Goal: Task Accomplishment & Management: Complete application form

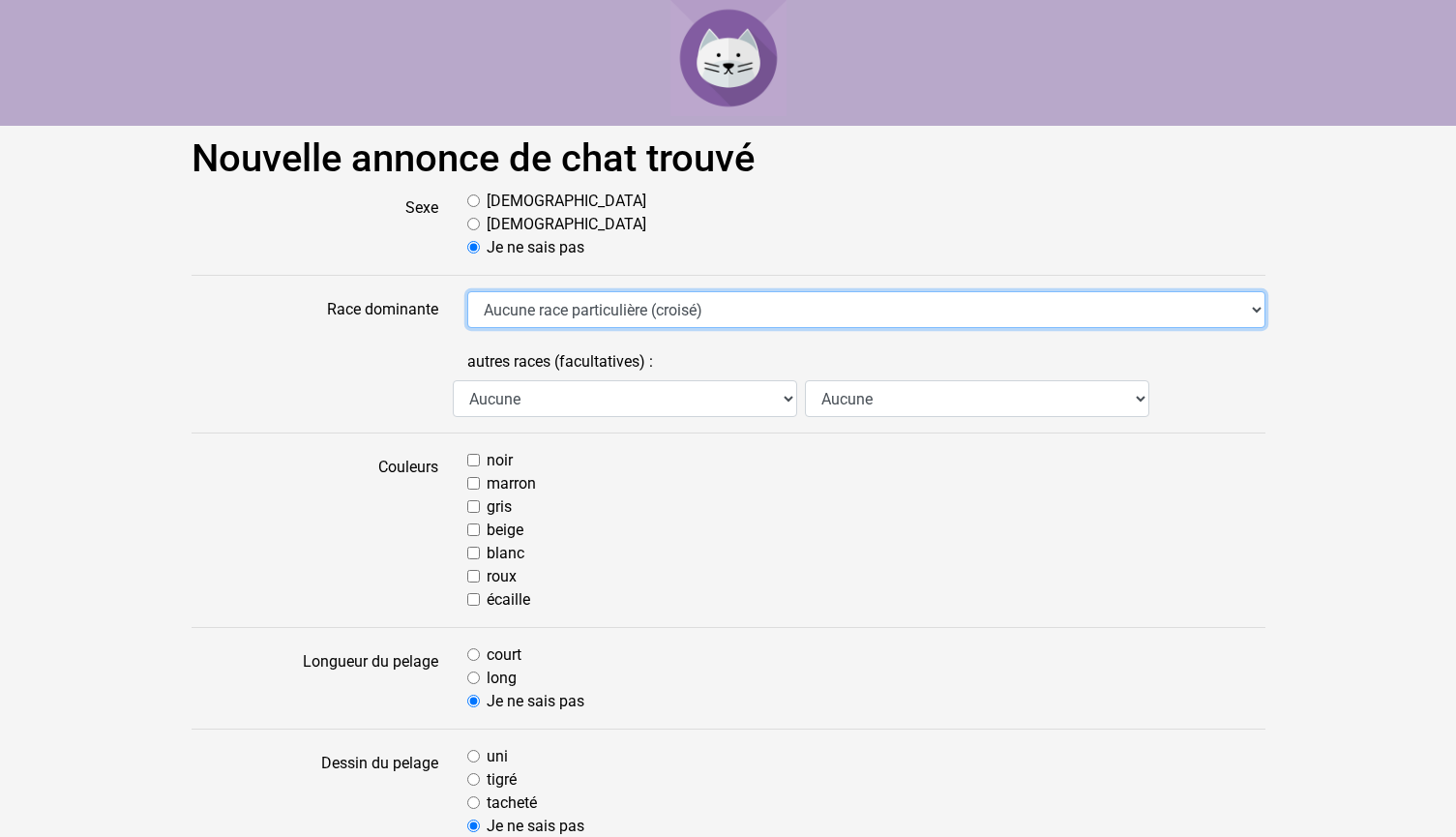
click at [506, 308] on select "Aucune race particulière (croisé) Abyssin Américain à poil dur American Bobtail…" at bounding box center [865, 310] width 798 height 37
select select "18"
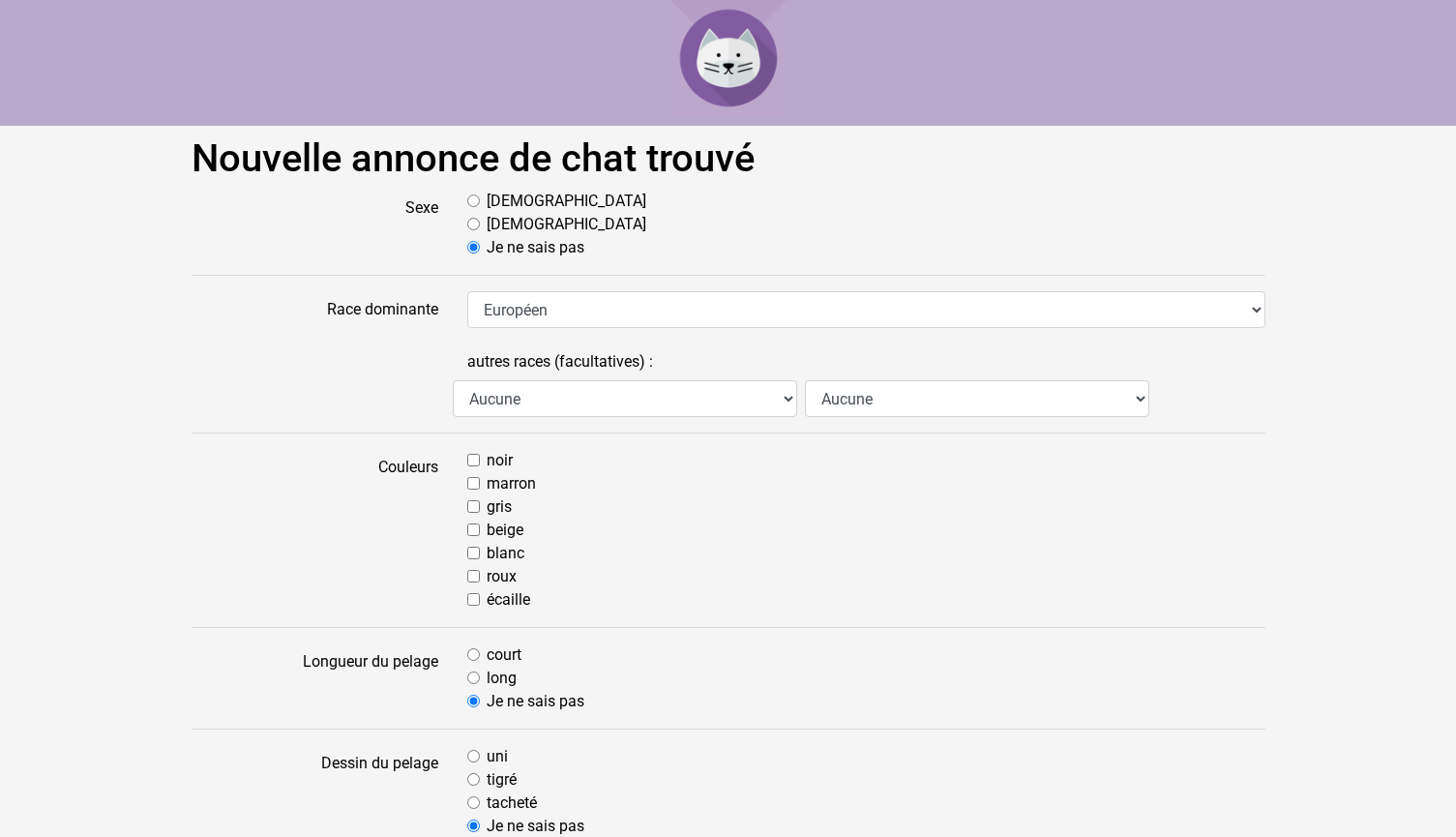
click at [473, 576] on input "roux" at bounding box center [473, 576] width 13 height 13
checkbox input "true"
click at [555, 396] on select "Aucune Abyssin Américain à poil dur American Bobtail American Shorthair Angora …" at bounding box center [625, 399] width 344 height 37
select select "18"
click at [472, 555] on input "blanc" at bounding box center [473, 552] width 13 height 13
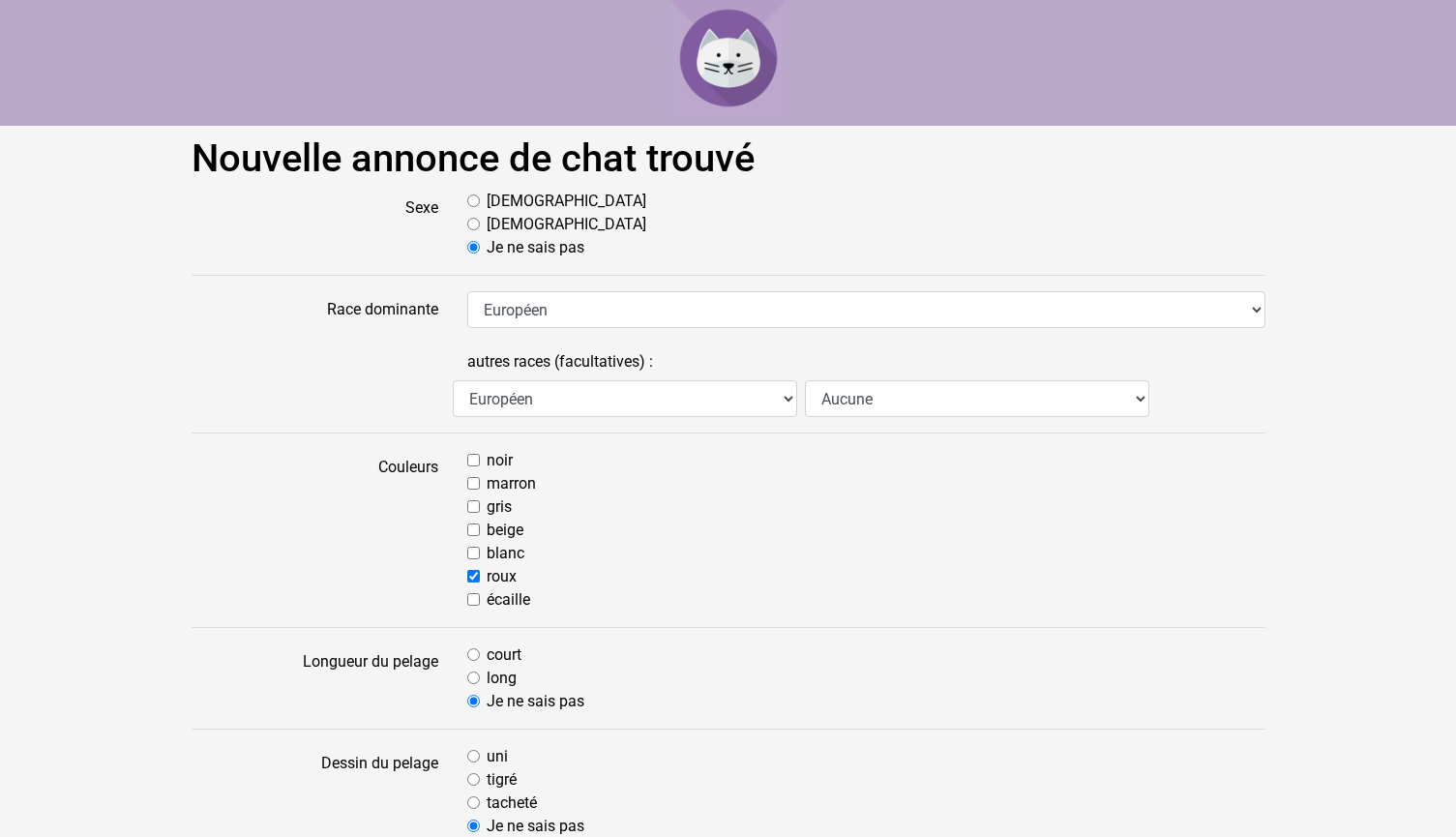
checkbox input "true"
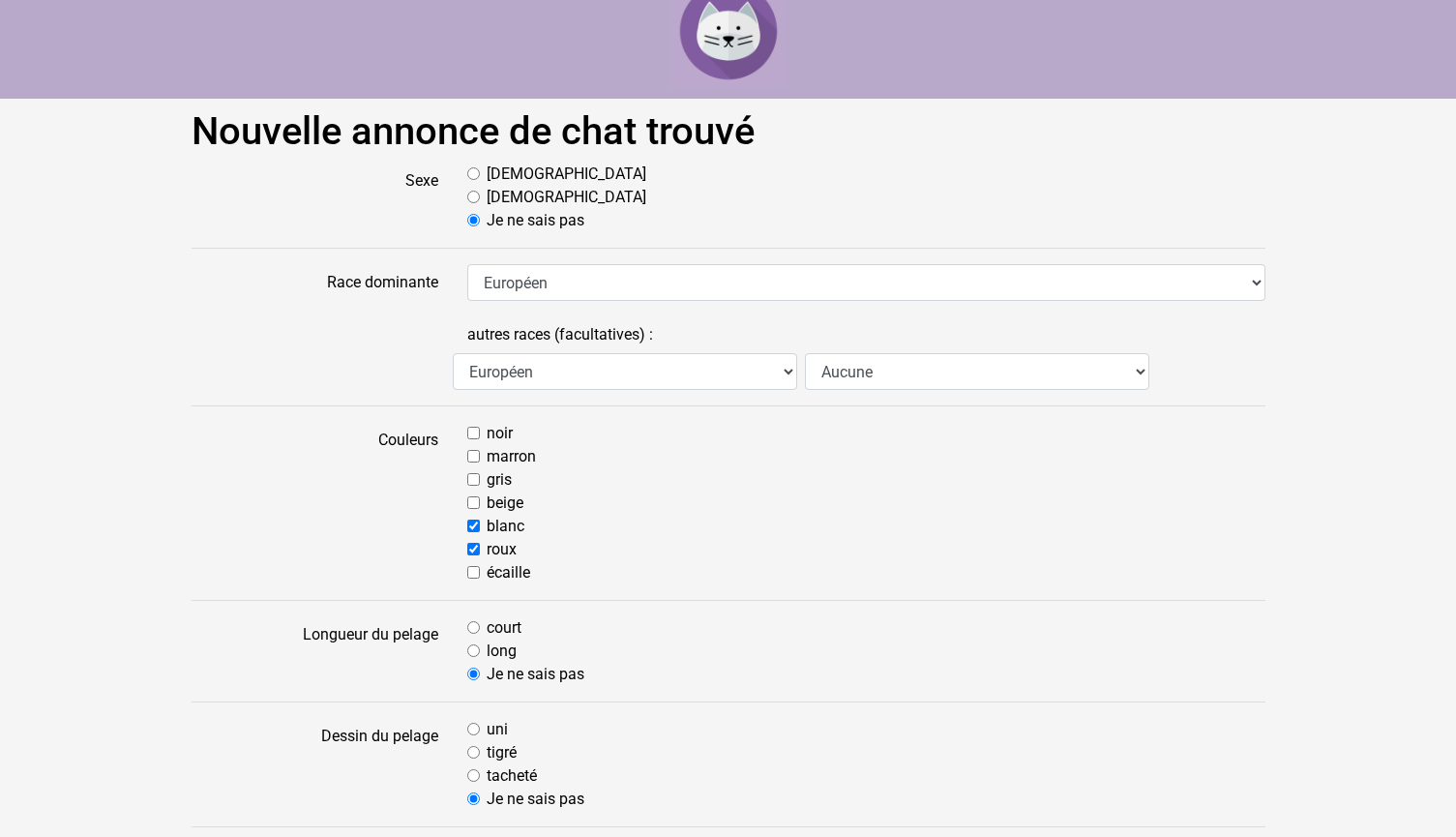
scroll to position [60, 0]
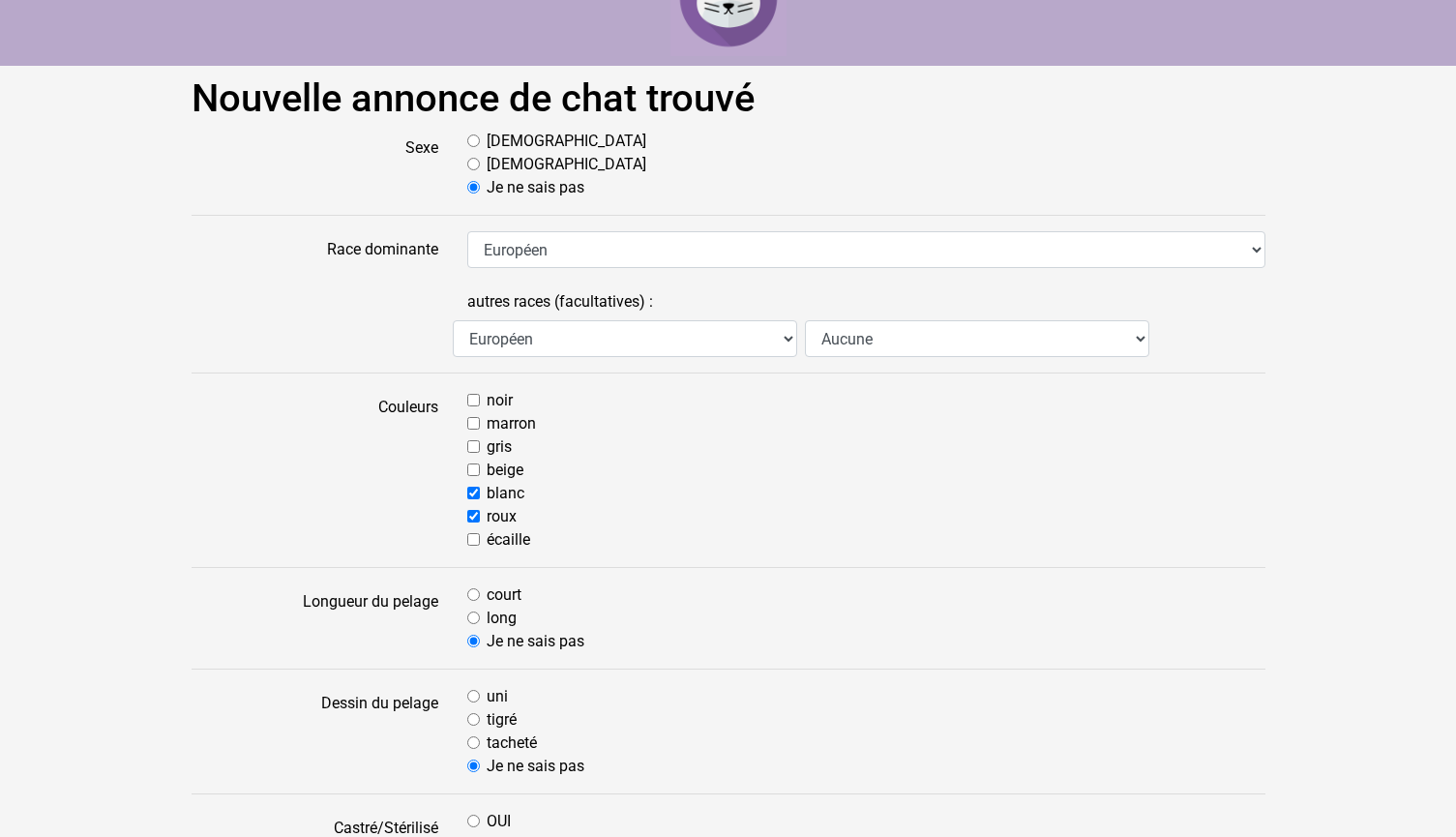
click at [473, 593] on input "court" at bounding box center [473, 594] width 13 height 13
radio input "true"
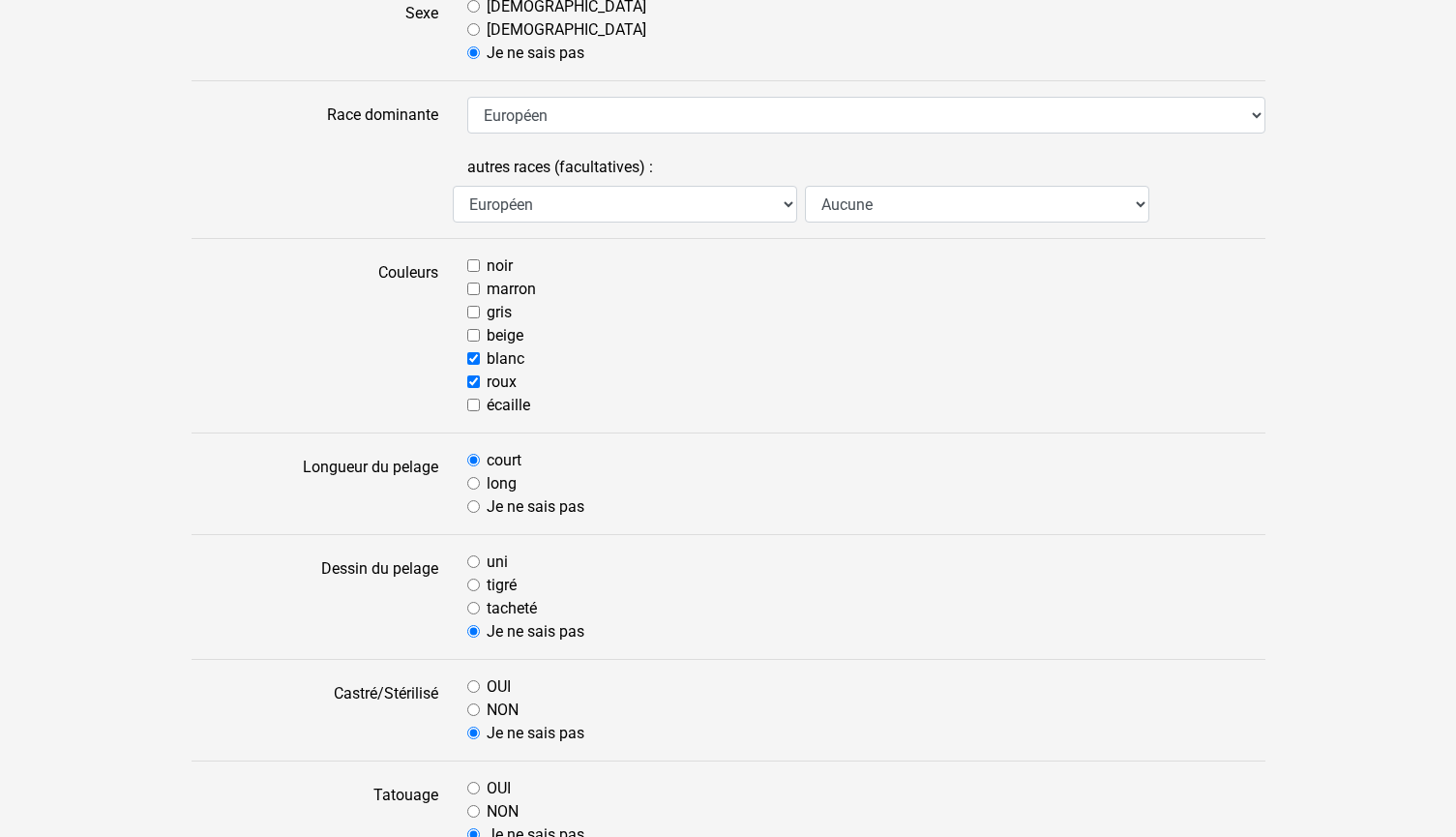
scroll to position [211, 0]
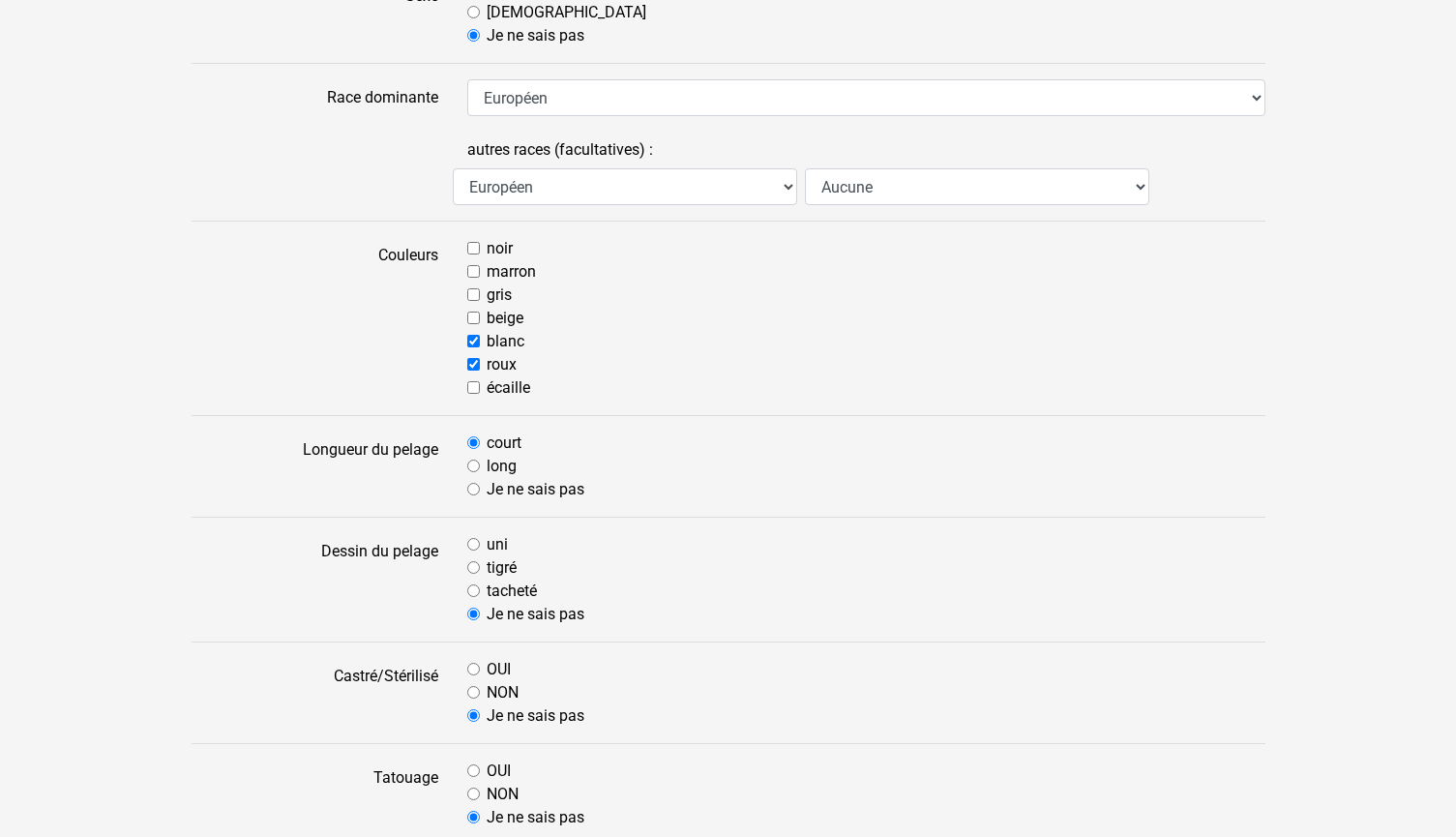
click at [470, 668] on input "OUI" at bounding box center [473, 668] width 13 height 13
radio input "true"
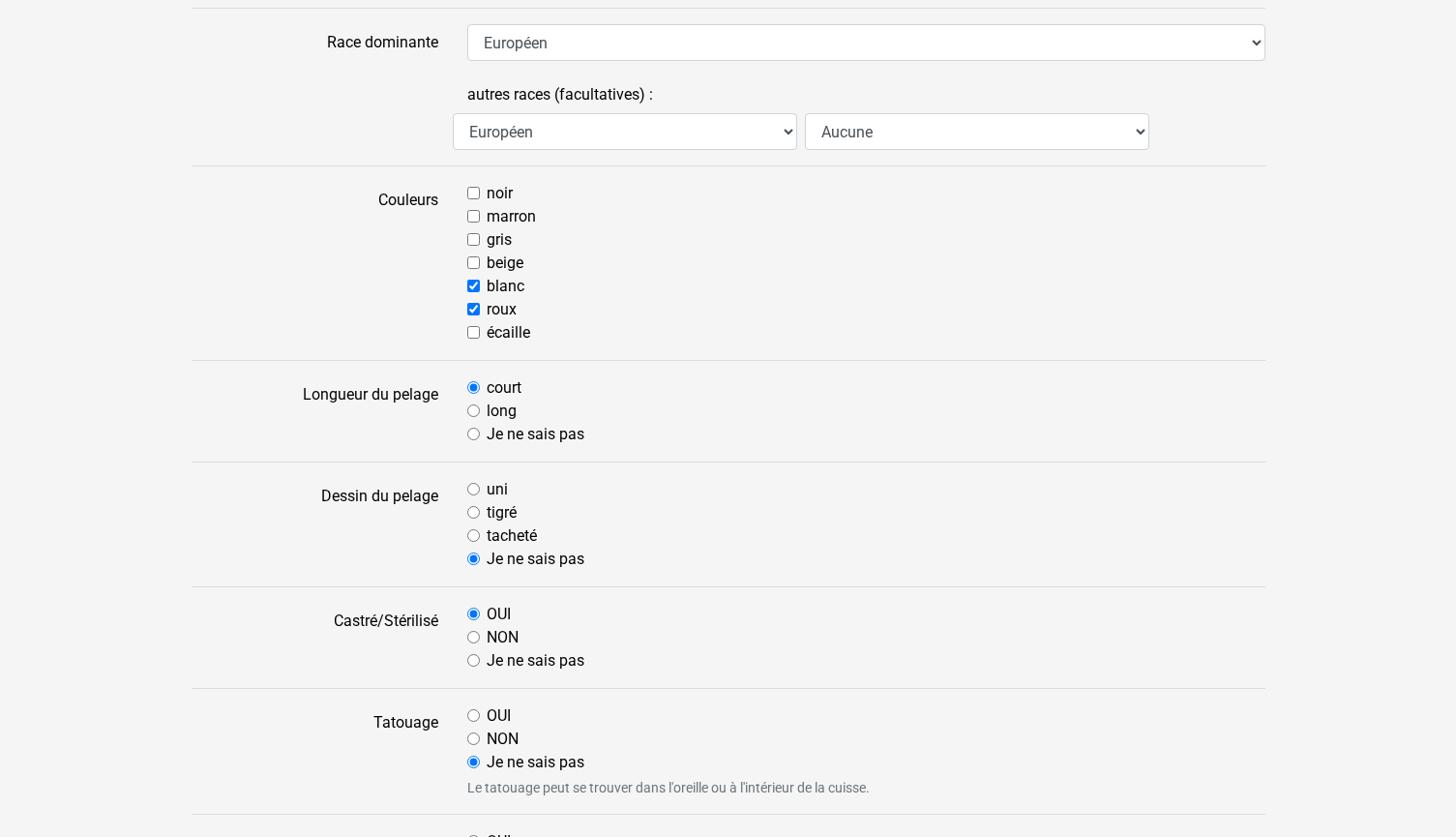
scroll to position [313, 0]
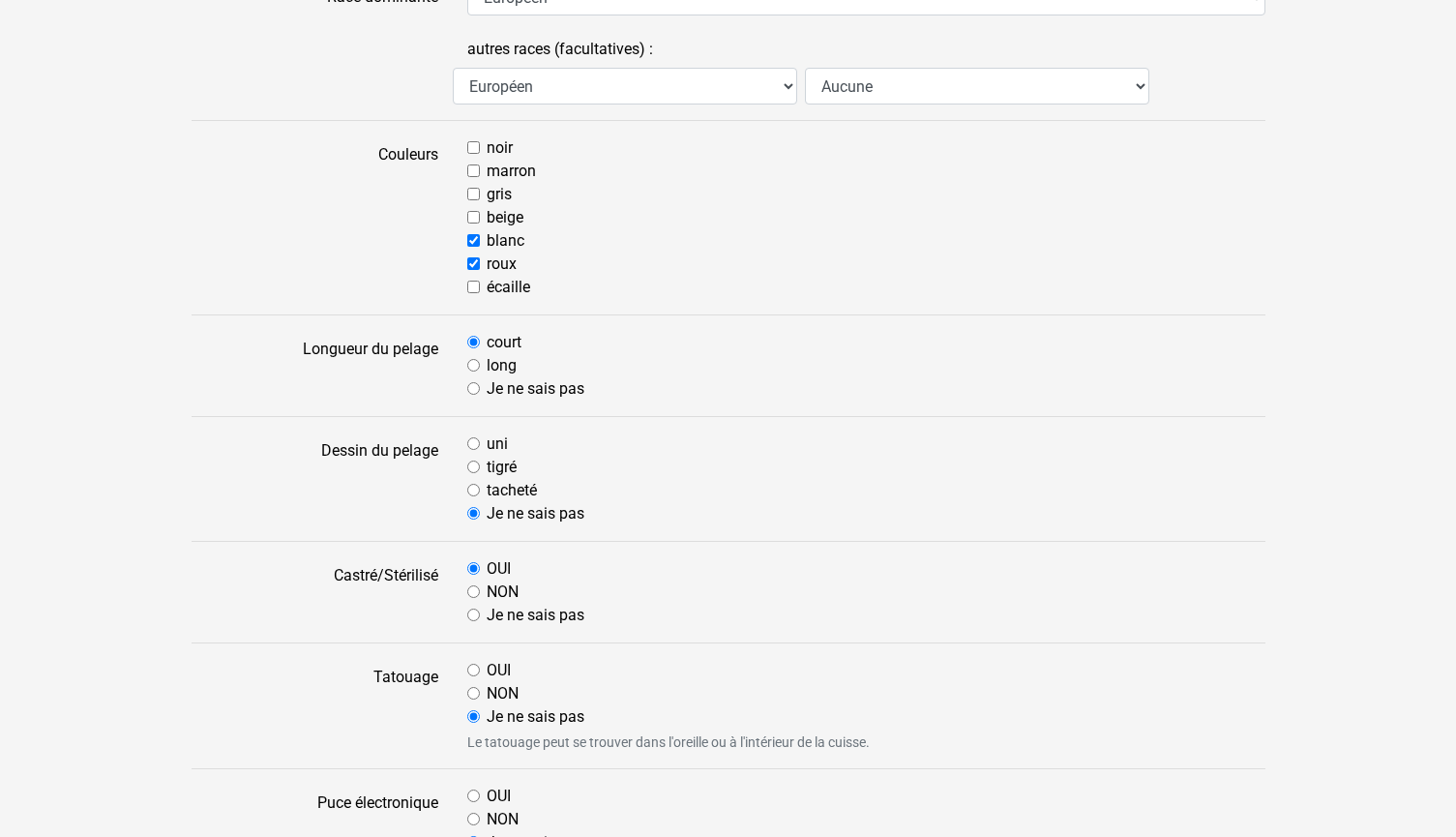
click at [473, 668] on input "OUI" at bounding box center [473, 669] width 13 height 13
radio input "true"
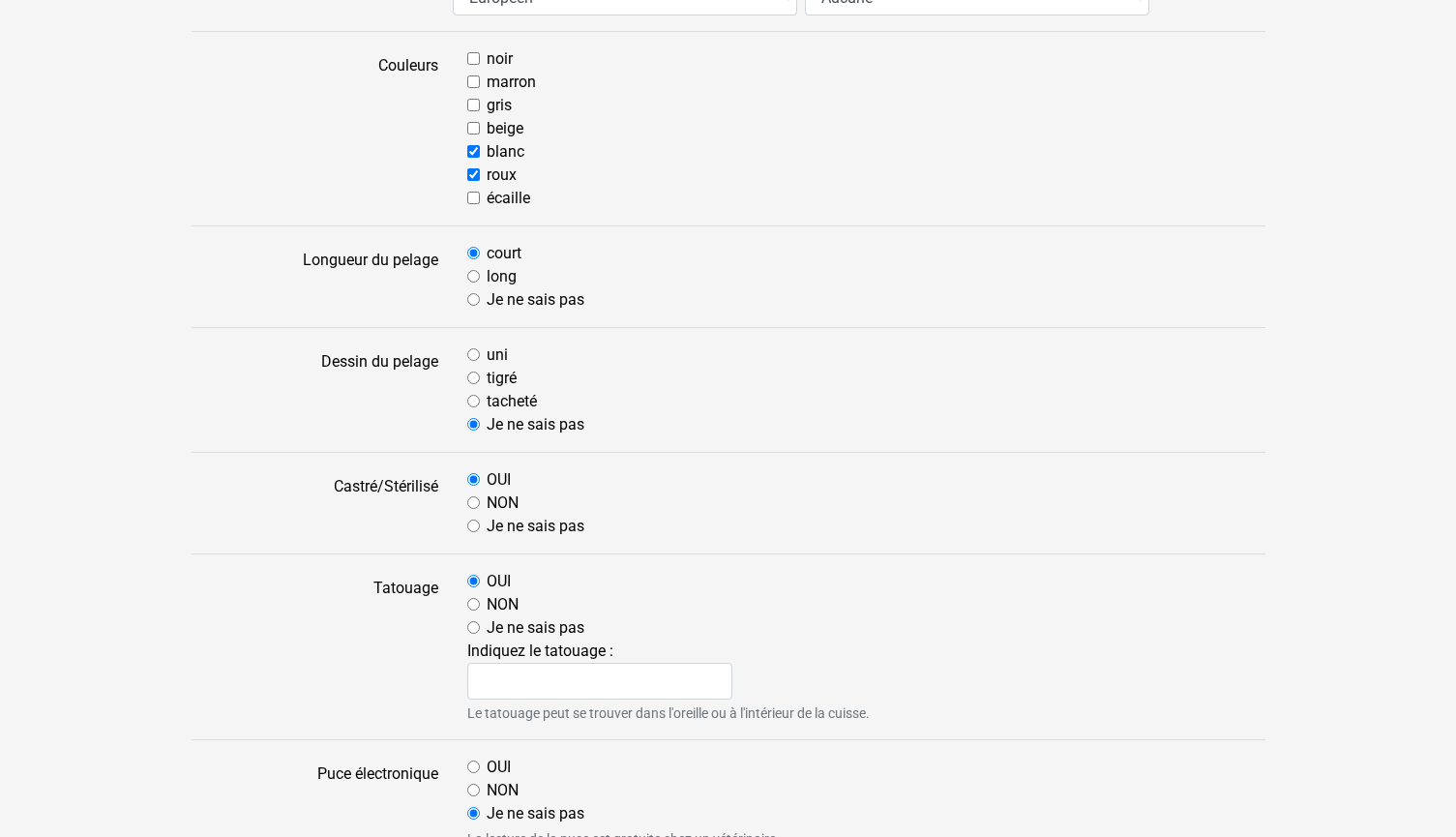
scroll to position [422, 0]
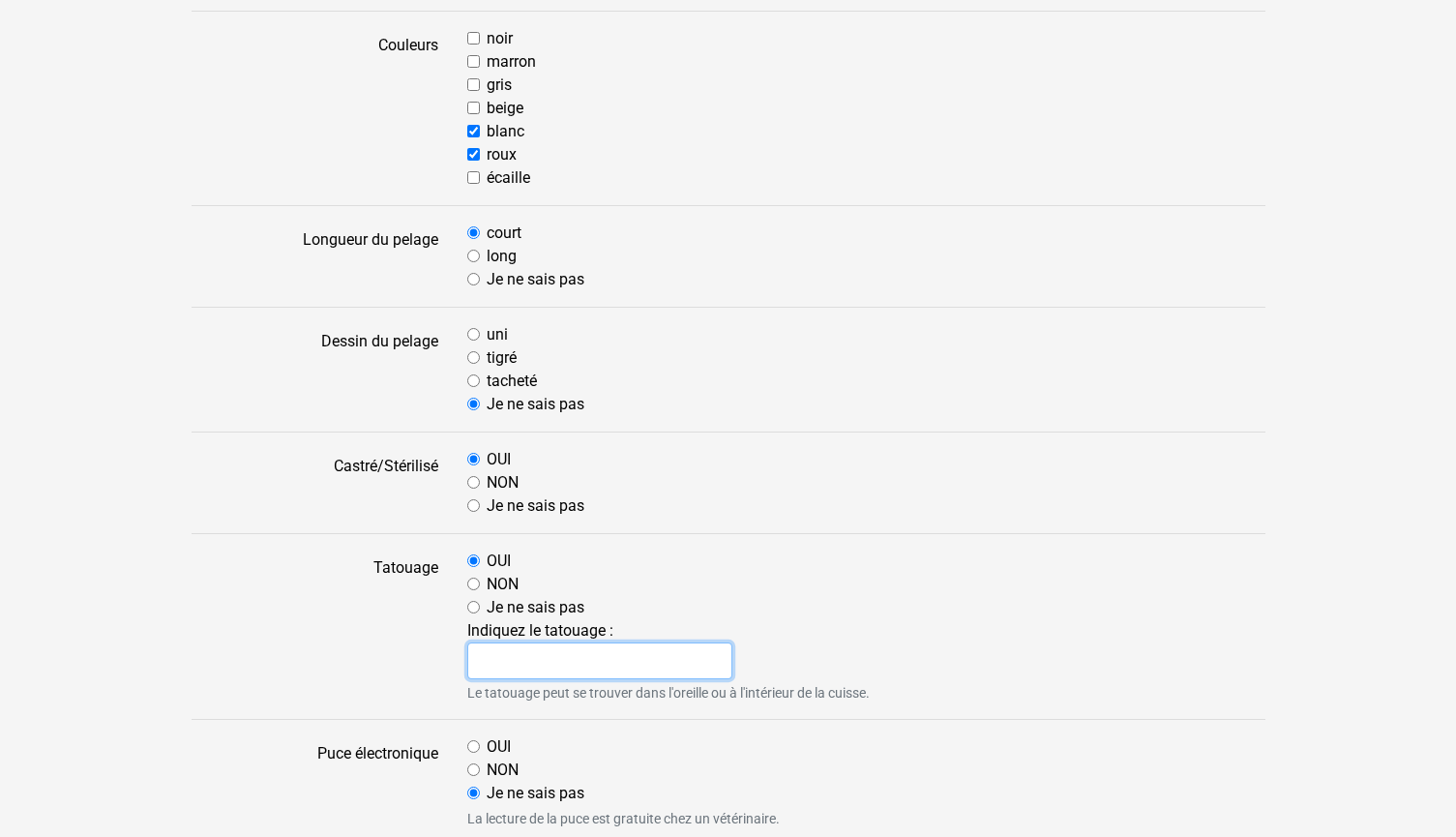
click at [530, 663] on input "text" at bounding box center [599, 661] width 266 height 37
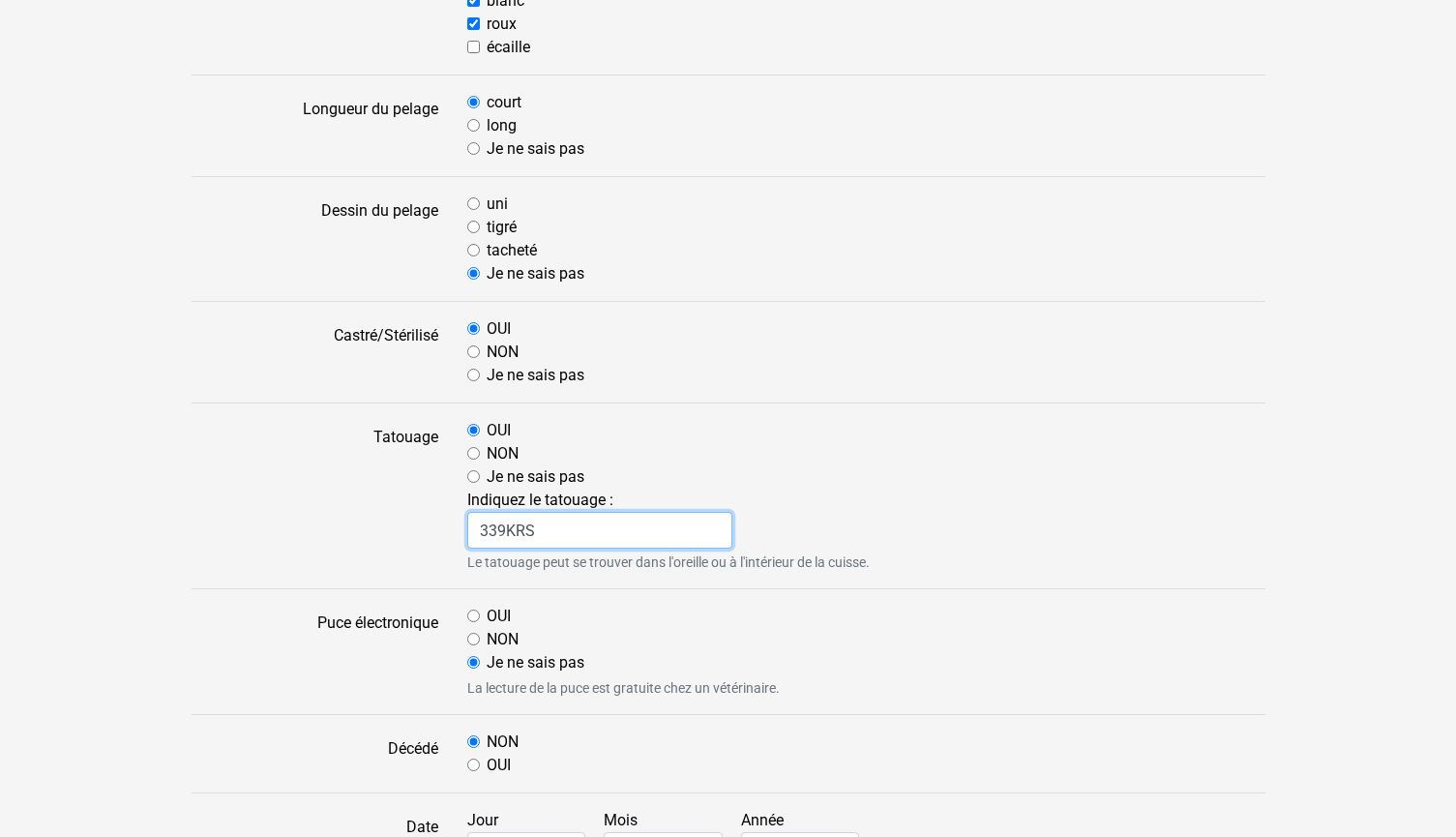
scroll to position [564, 0]
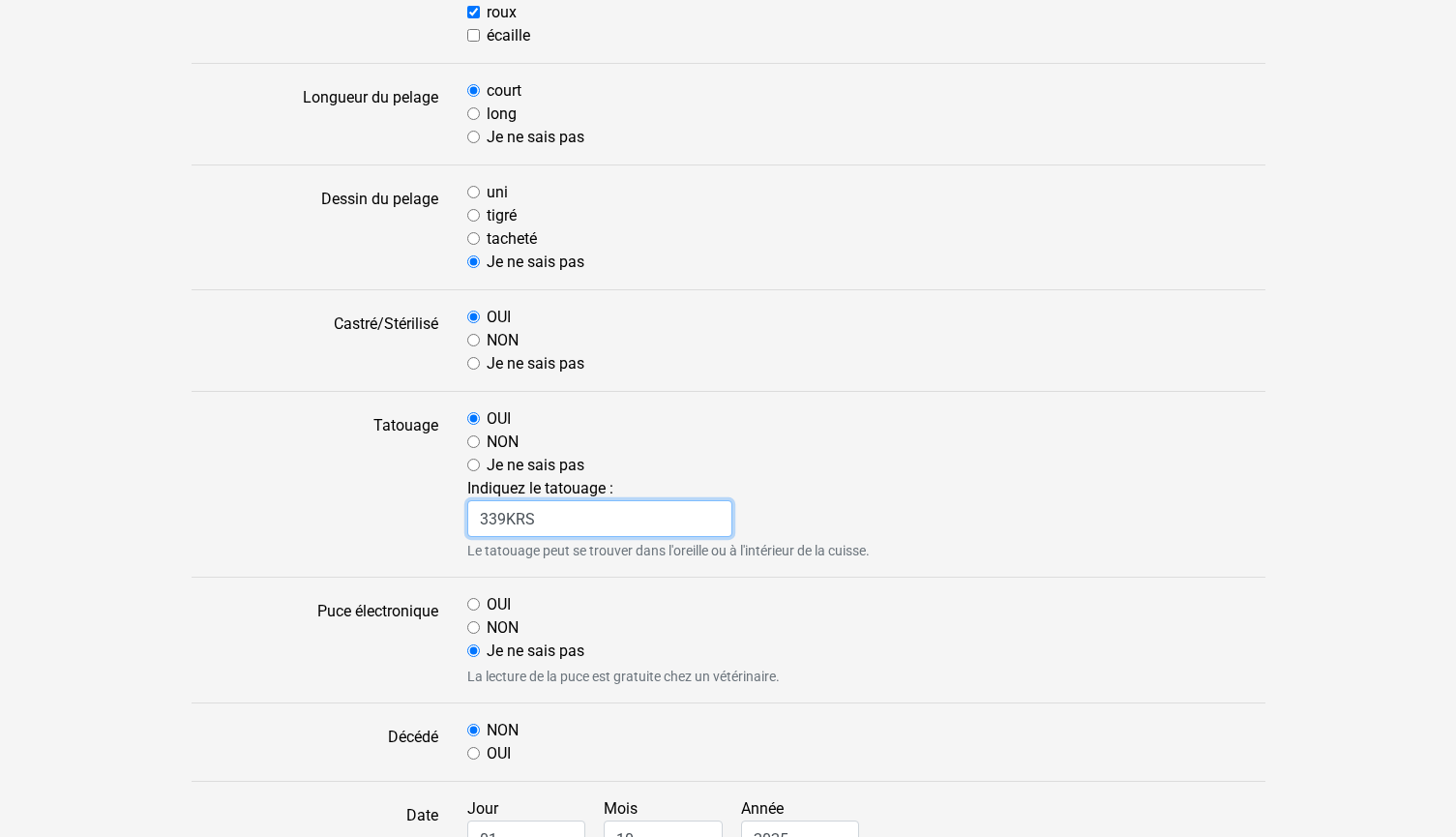
type input "339KRS"
click at [474, 628] on input "NON" at bounding box center [473, 627] width 13 height 13
radio input "true"
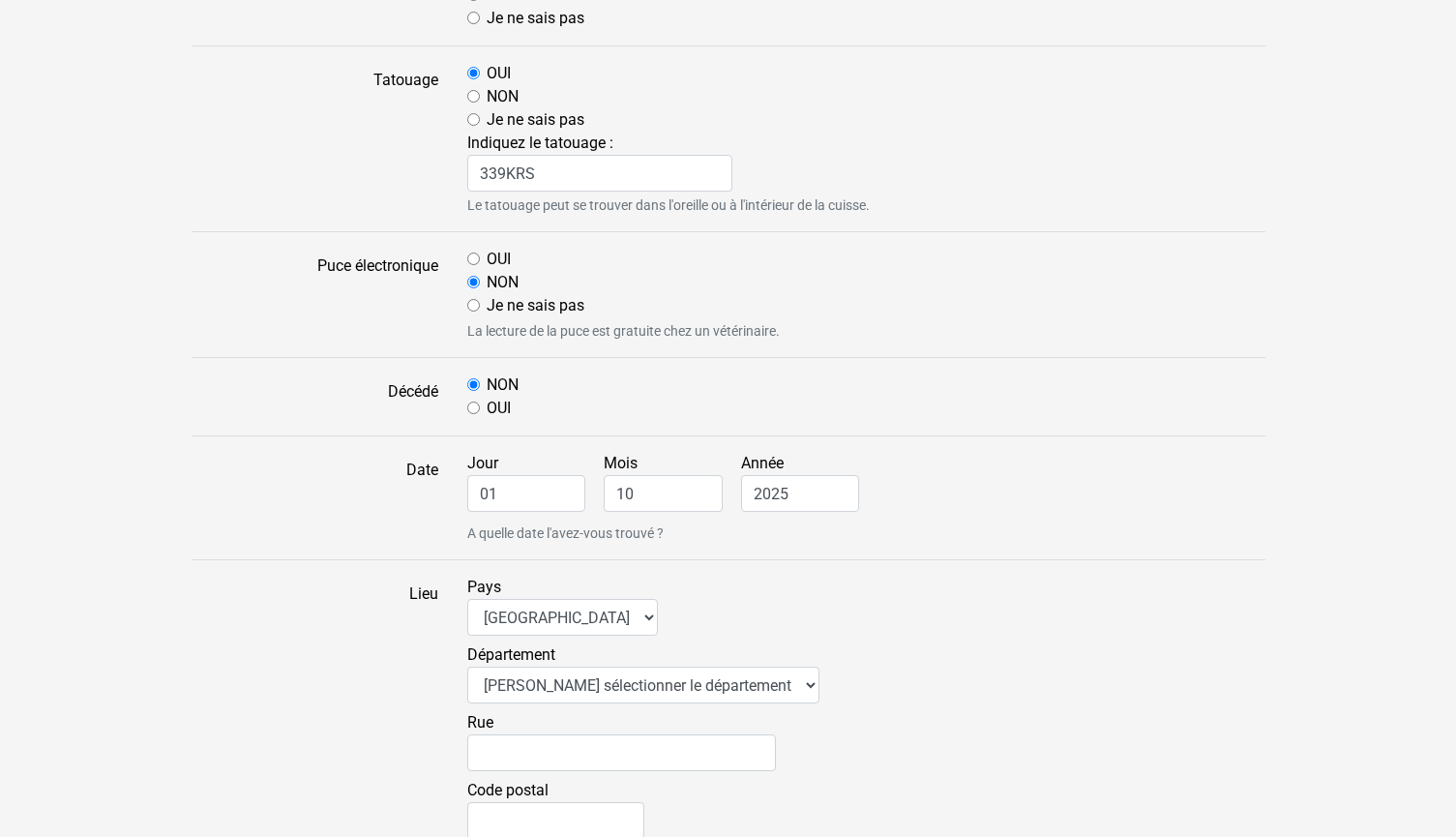
scroll to position [940, 0]
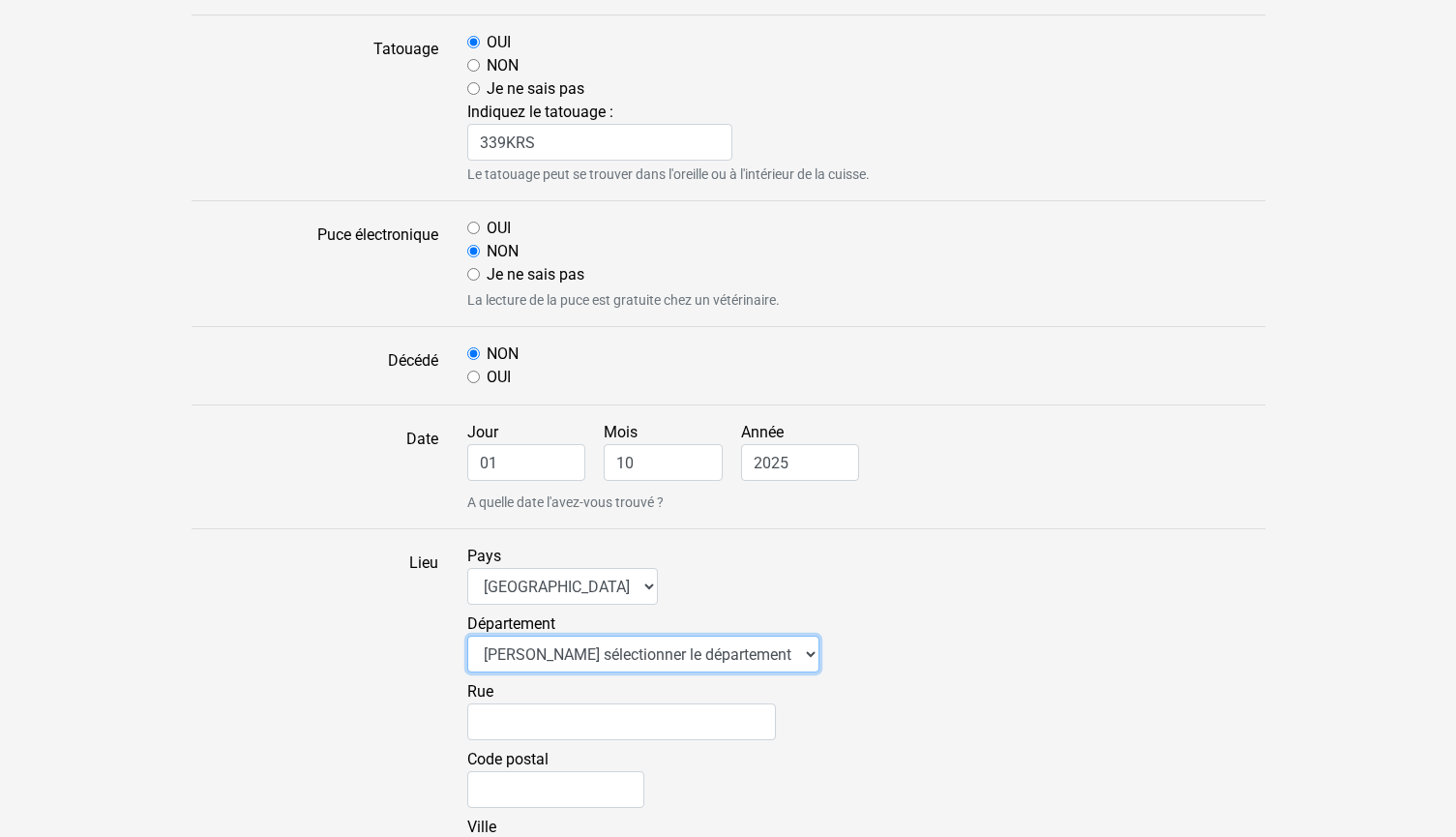
click at [557, 656] on select "Veuillez sélectionner le département 01 - Ain 02 - Aisne 03 - Allier 04 - Alpes…" at bounding box center [642, 654] width 352 height 37
select select "69"
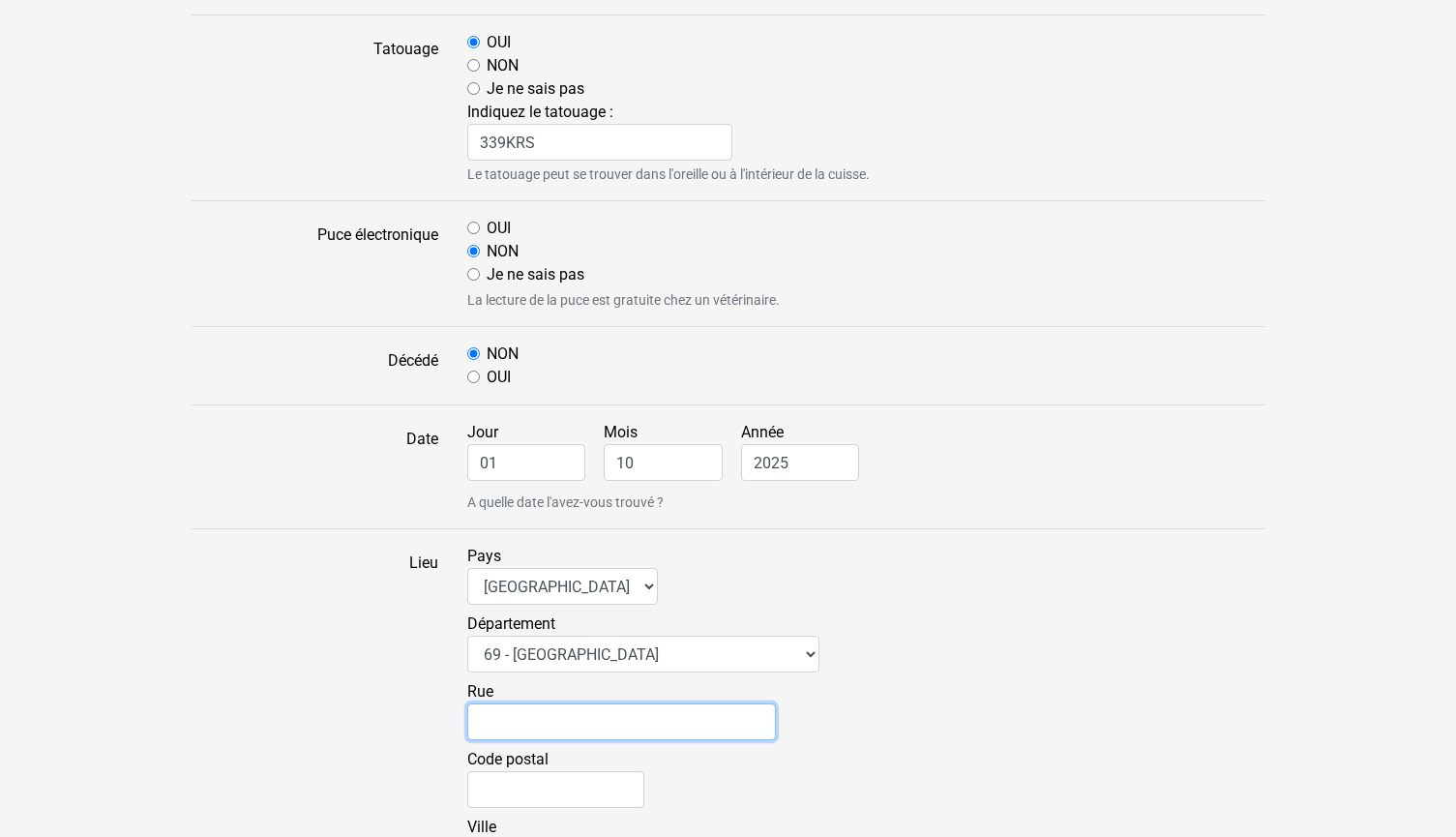
click at [515, 716] on input "Rue" at bounding box center [621, 722] width 309 height 37
type input "92 Rue Vellin Dombes"
type input "69330"
type input "MEYZIEU"
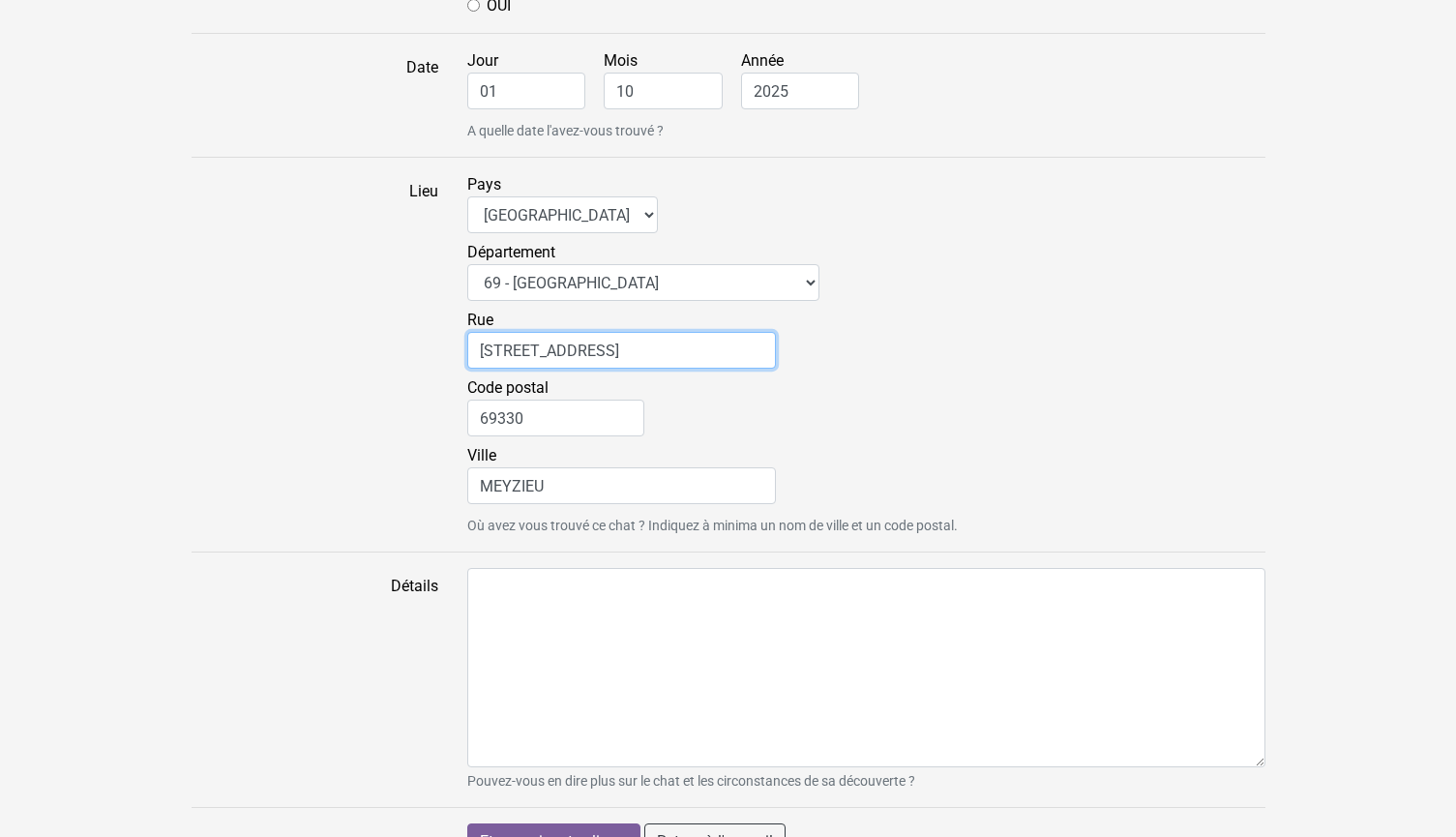
scroll to position [1351, 0]
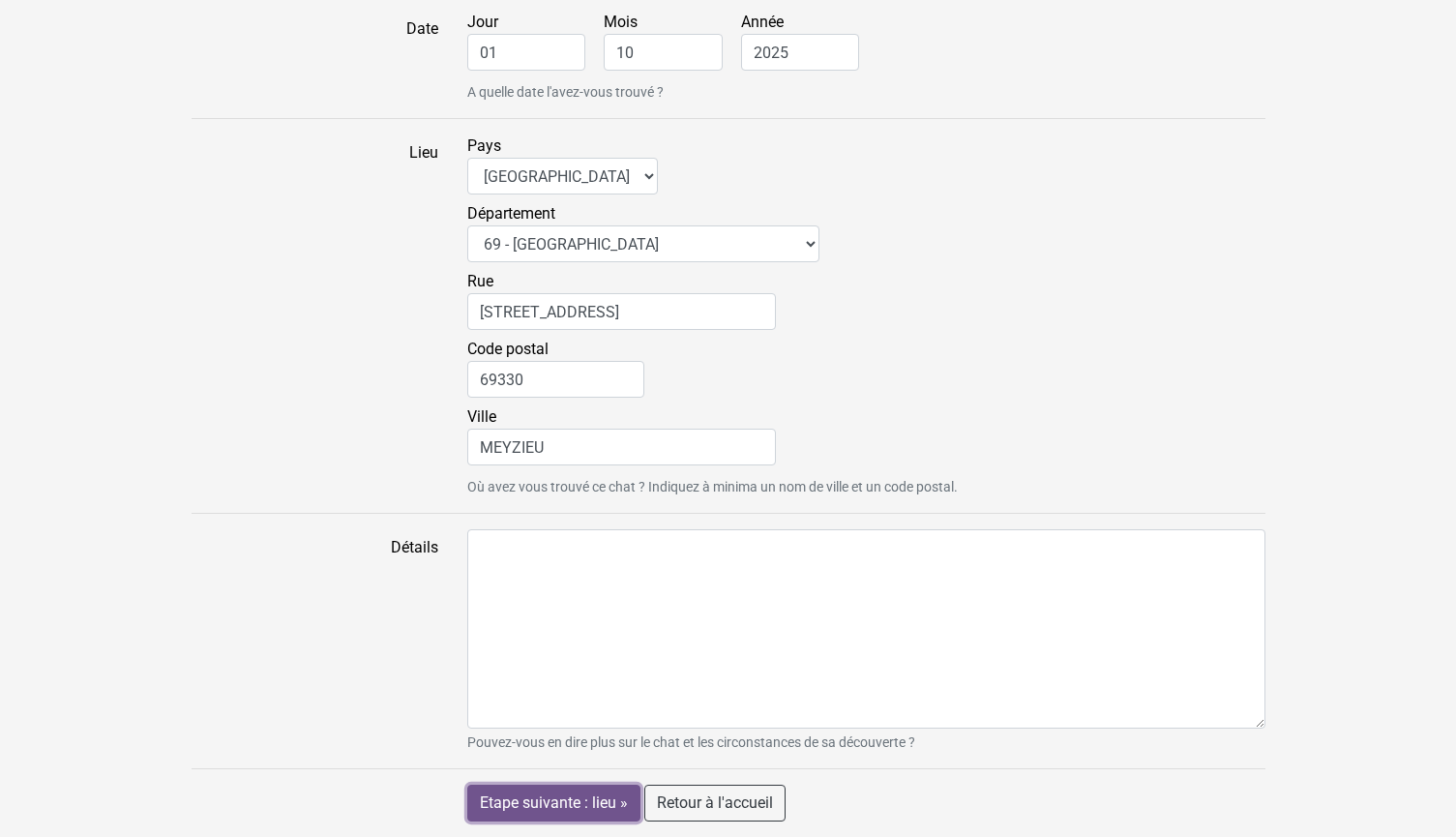
click at [567, 805] on input "Etape suivante : lieu »" at bounding box center [554, 803] width 173 height 37
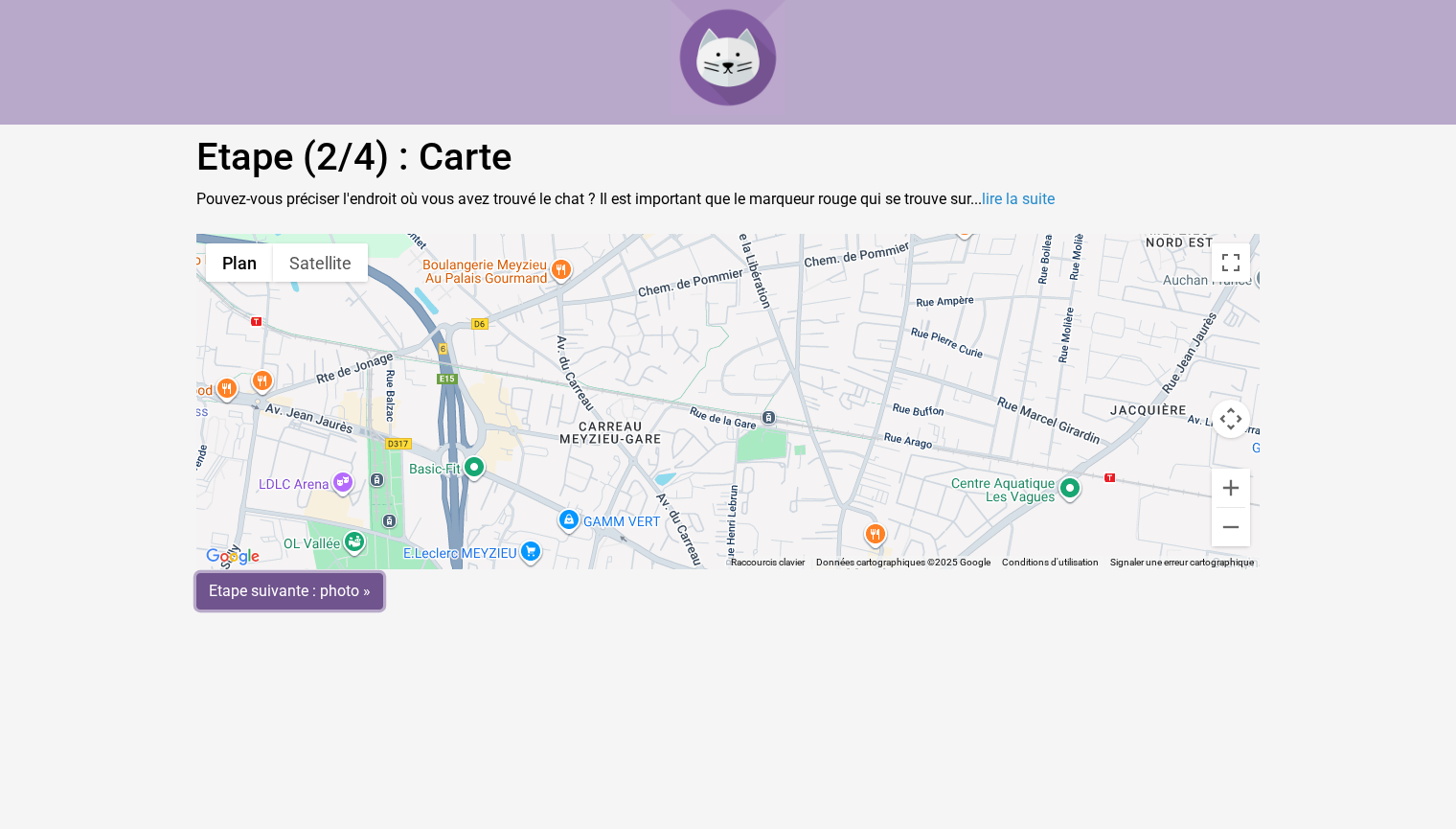
click at [343, 590] on input "Etape suivante : photo »" at bounding box center [290, 592] width 187 height 37
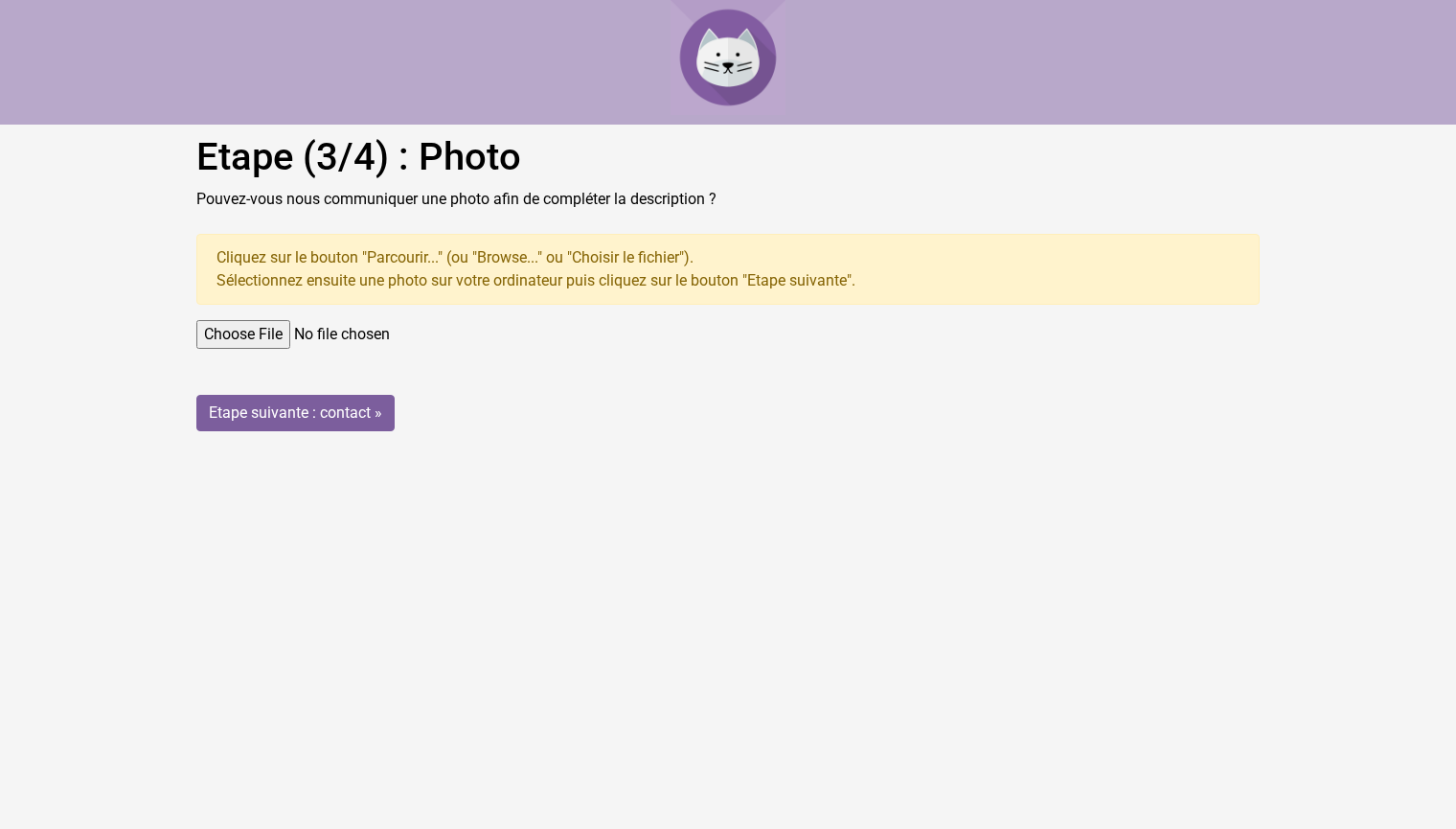
click at [274, 331] on input "file" at bounding box center [728, 335] width 1063 height 29
type input "C:\fakepath\6af36bc6-94bc-4d11-a6f9-5a3da728f107.jpg"
click at [349, 409] on input "Etape suivante : contact »" at bounding box center [295, 413] width 198 height 37
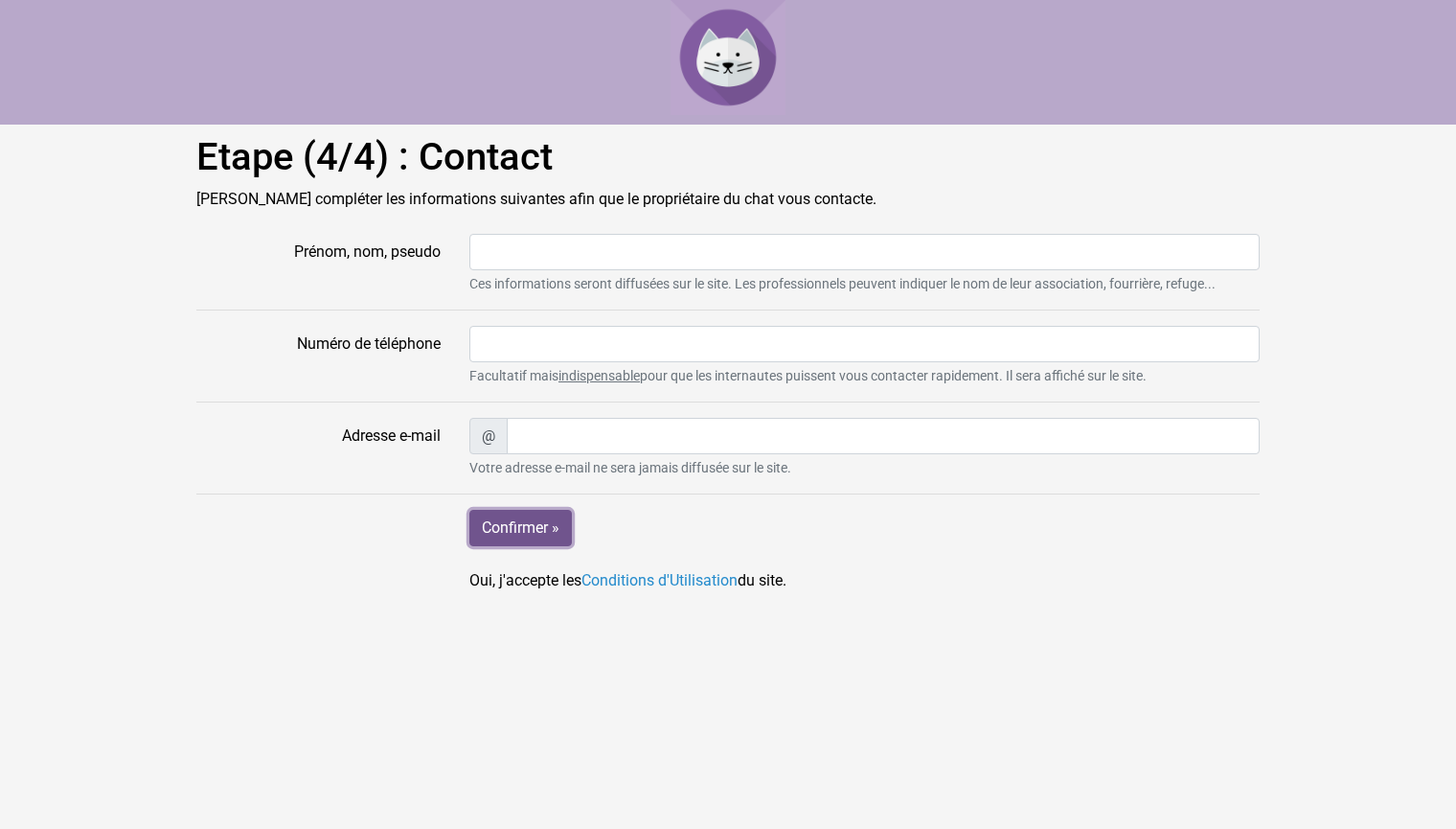
click at [521, 525] on input "Confirmer »" at bounding box center [520, 528] width 102 height 37
